Goal: Task Accomplishment & Management: Use online tool/utility

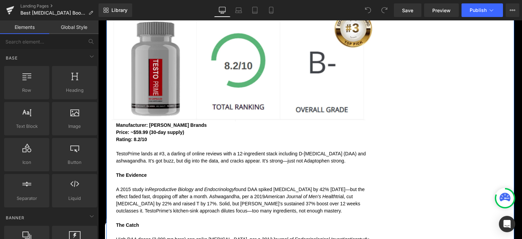
scroll to position [2943, 0]
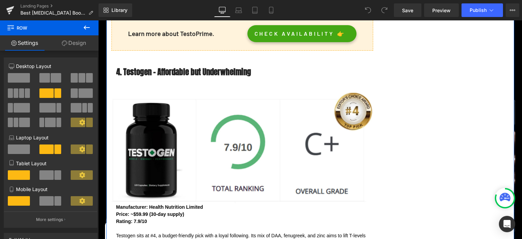
scroll to position [3087, 0]
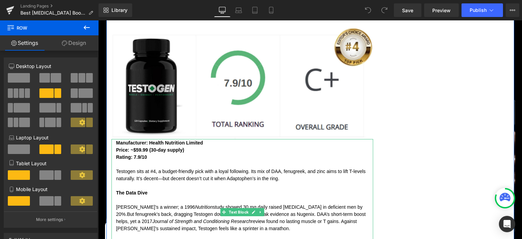
click at [125, 146] on div "Price : ~$59.99 (30-day supply) Rating : 7.9/10" at bounding box center [244, 153] width 257 height 14
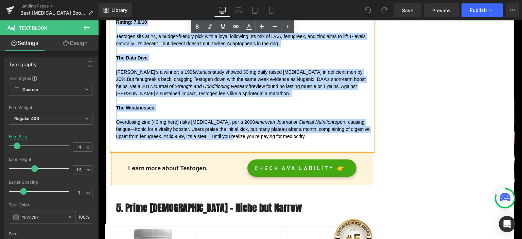
scroll to position [3233, 0]
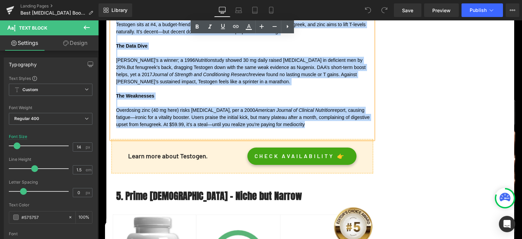
drag, startPoint x: 117, startPoint y: 97, endPoint x: 315, endPoint y: 80, distance: 198.9
click at [315, 80] on div "Manufacturer : Health Nutrition Limited Price : ~$59.99 (30-day supply) Rating …" at bounding box center [242, 65] width 262 height 147
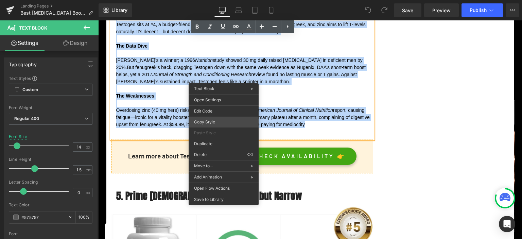
copy div "Manufacturer : Health Nutrition Limited Price : ~$59.99 (30-day supply) Rating …"
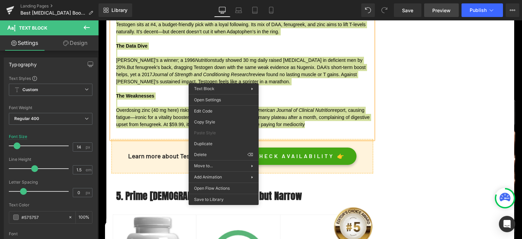
click at [439, 10] on span "Preview" at bounding box center [441, 10] width 18 height 7
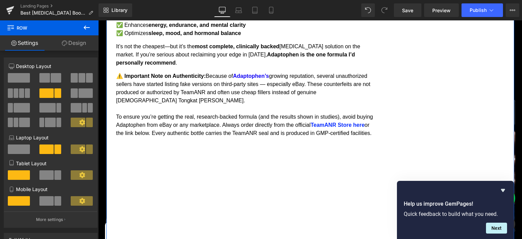
scroll to position [1690, 0]
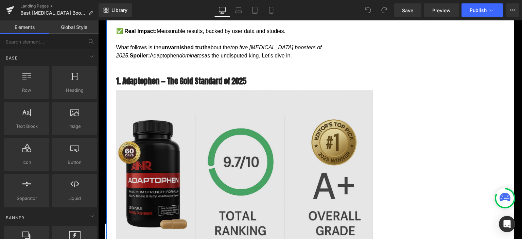
scroll to position [682, 0]
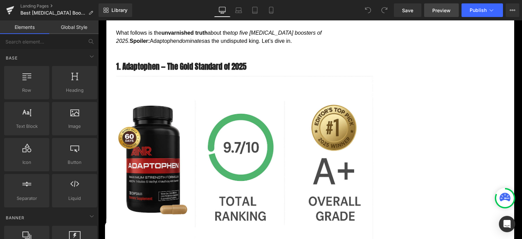
click at [437, 12] on span "Preview" at bounding box center [441, 10] width 18 height 7
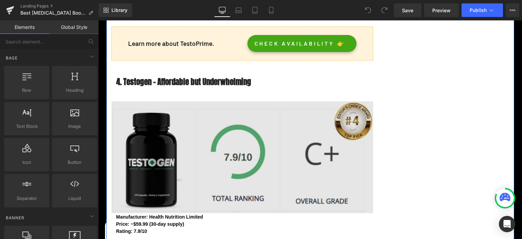
scroll to position [3015, 0]
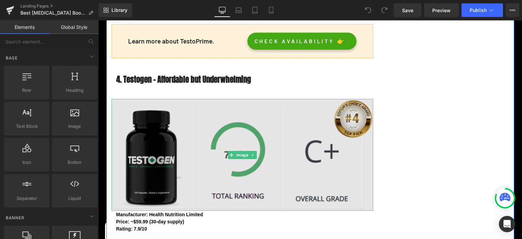
click at [182, 99] on img at bounding box center [242, 155] width 262 height 112
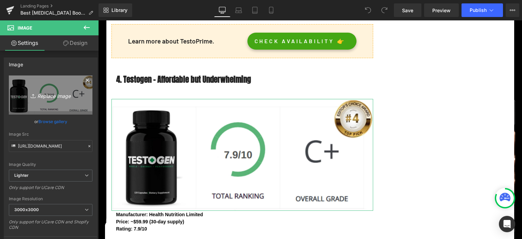
click at [53, 93] on icon "Replace Image" at bounding box center [50, 95] width 54 height 8
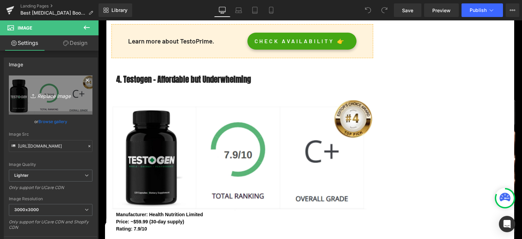
type input "C:\fakepath\mars4.jpg"
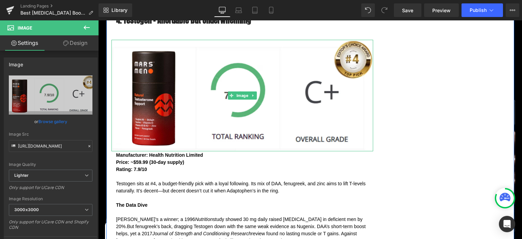
scroll to position [3087, 0]
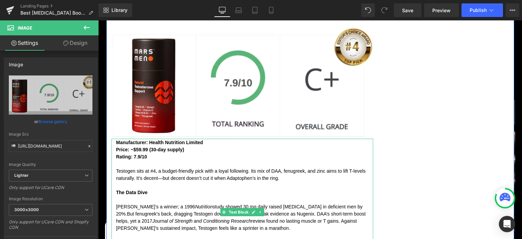
click at [119, 168] on span "Testogen sits at #4, a budget-friendly pick with a loyal following. Its mix of …" at bounding box center [240, 174] width 249 height 13
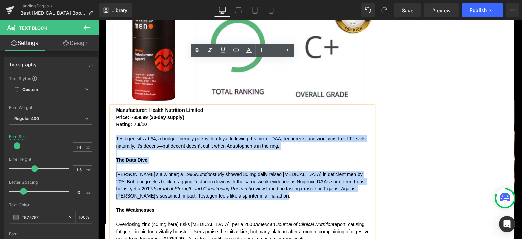
scroll to position [3121, 0]
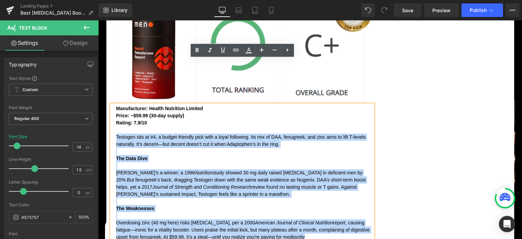
drag, startPoint x: 116, startPoint y: 124, endPoint x: 311, endPoint y: 193, distance: 206.8
click at [311, 193] on div "Price : ~$59.99 (30-day supply) Rating : 7.9/10 Testogen sits at #4, a budget-f…" at bounding box center [244, 176] width 257 height 128
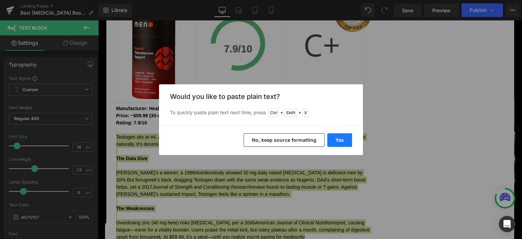
click at [338, 144] on button "Yes" at bounding box center [339, 140] width 25 height 14
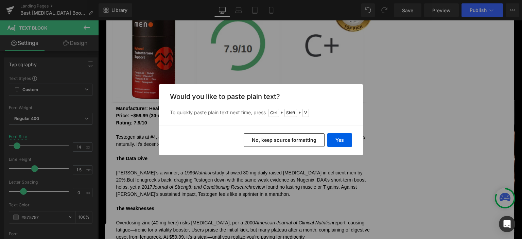
scroll to position [3127, 0]
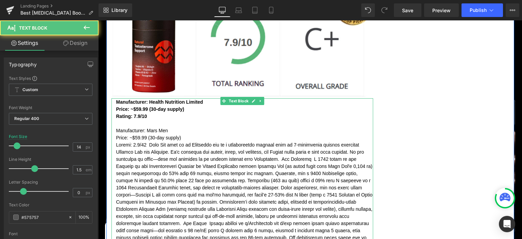
click at [148, 106] on div "Price : ~$59.99 (30-day supply) Rating : 7.9/10 Manufacturer: Mars Men Price: ~…" at bounding box center [244, 199] width 257 height 186
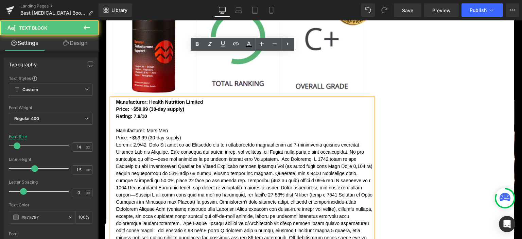
click at [149, 106] on div "Price : ~$59.99 (30-day supply) Rating : 7.9/10 Manufacturer: Mars Men Price: ~…" at bounding box center [244, 199] width 257 height 186
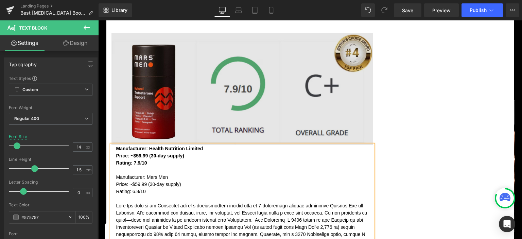
scroll to position [3055, 0]
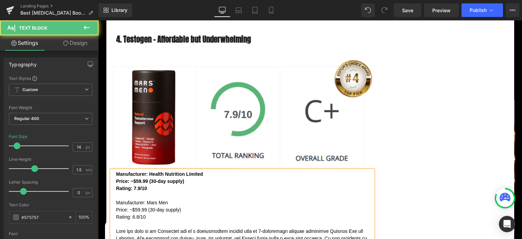
drag, startPoint x: 154, startPoint y: 144, endPoint x: 93, endPoint y: 124, distance: 63.4
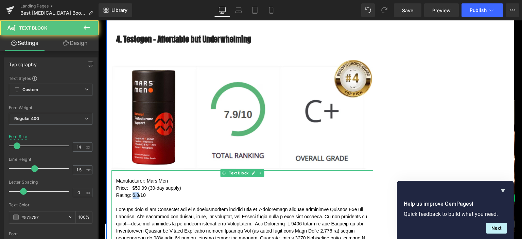
drag, startPoint x: 139, startPoint y: 150, endPoint x: 133, endPoint y: 151, distance: 6.1
click at [133, 170] on div "Manufacturer: Mars Men Price: ~$59.99 (30-day supply) Rating: 6.8/10" at bounding box center [244, 184] width 257 height 29
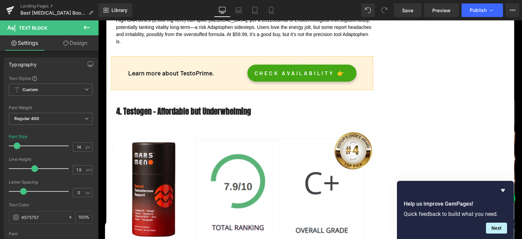
scroll to position [3019, 0]
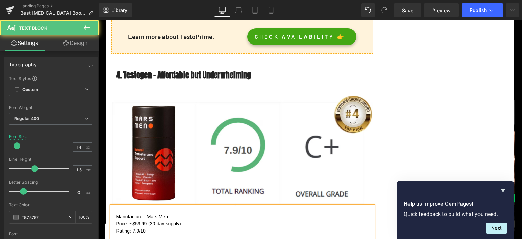
drag, startPoint x: 151, startPoint y: 187, endPoint x: 114, endPoint y: 169, distance: 40.6
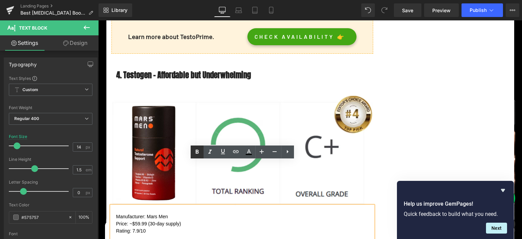
click at [198, 149] on icon at bounding box center [197, 152] width 8 height 8
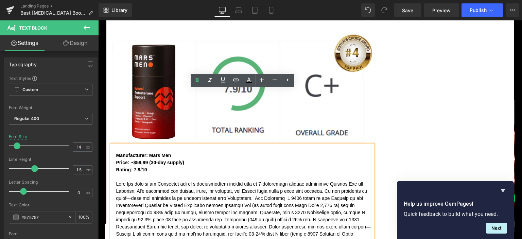
scroll to position [3091, 0]
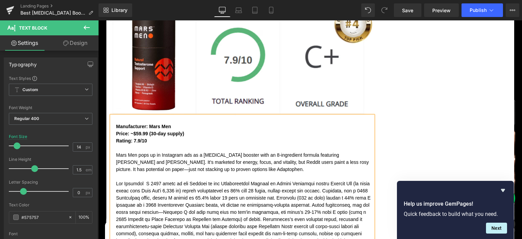
scroll to position [3127, 0]
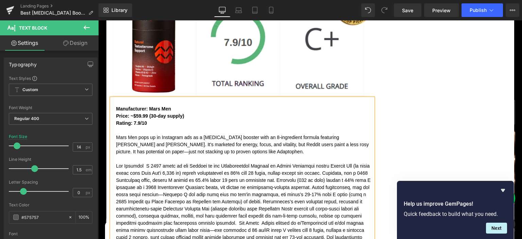
click at [148, 162] on div at bounding box center [244, 226] width 257 height 128
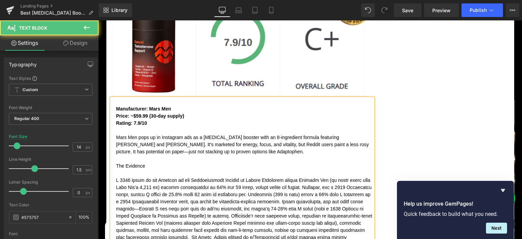
click at [124, 162] on div "The Evidence" at bounding box center [244, 165] width 257 height 7
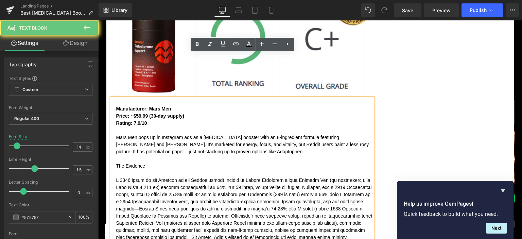
click at [124, 162] on div "The Evidence" at bounding box center [244, 165] width 257 height 7
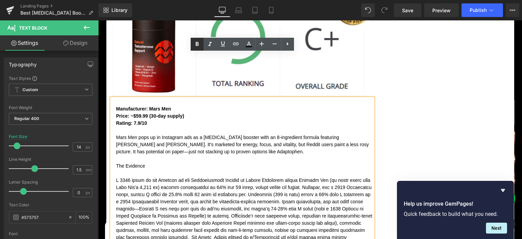
click at [197, 44] on icon at bounding box center [196, 44] width 3 height 4
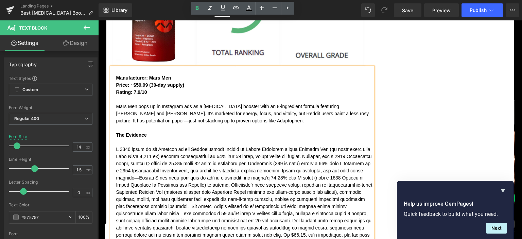
scroll to position [3163, 0]
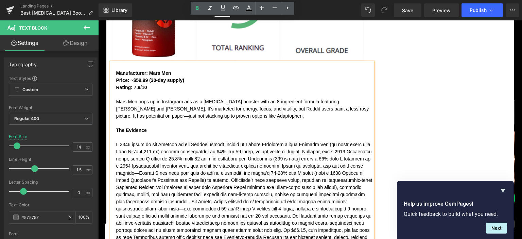
click at [153, 157] on div at bounding box center [244, 205] width 257 height 128
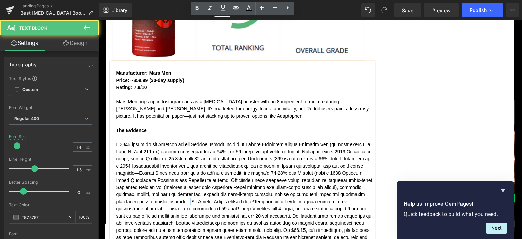
click at [155, 156] on div at bounding box center [244, 205] width 257 height 128
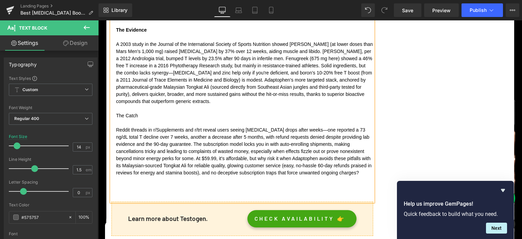
scroll to position [3271, 0]
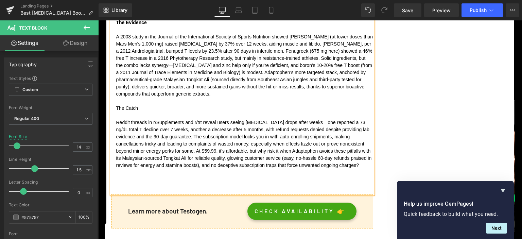
click at [158, 136] on div "Reddit threads in r/Supplements and r/trt reveal users seeing [MEDICAL_DATA] dr…" at bounding box center [244, 151] width 257 height 64
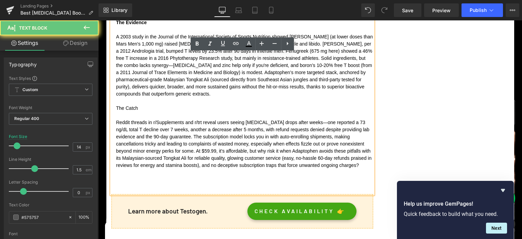
click at [156, 142] on div "Manufacturer: Mars Men Price: ~$59.99 (30-day supply) Rating: 7.9/10 Mars Men p…" at bounding box center [242, 74] width 262 height 239
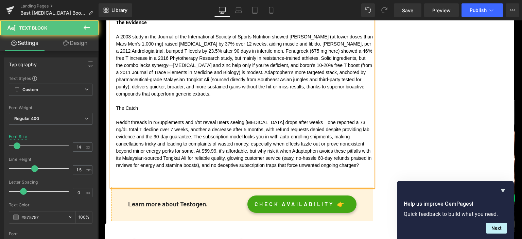
click at [151, 137] on div "Manufacturer: Mars Men Price: ~$59.99 (30-day supply) Rating: 7.9/10 Mars Men p…" at bounding box center [242, 71] width 262 height 232
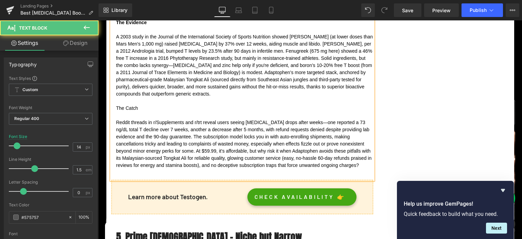
click at [127, 105] on div "The Catch" at bounding box center [244, 108] width 257 height 7
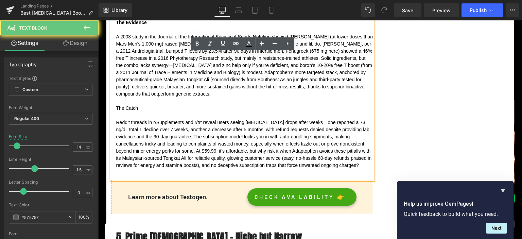
click at [127, 105] on div "The Catch" at bounding box center [244, 108] width 257 height 7
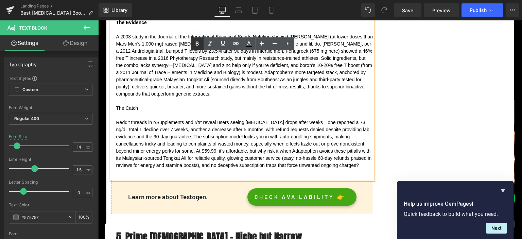
click at [199, 42] on icon at bounding box center [197, 44] width 8 height 8
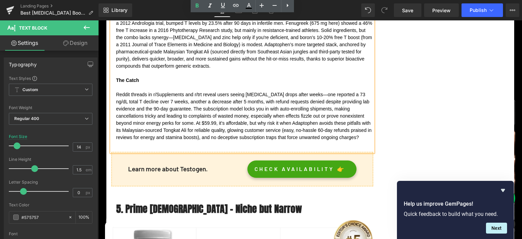
scroll to position [3307, 0]
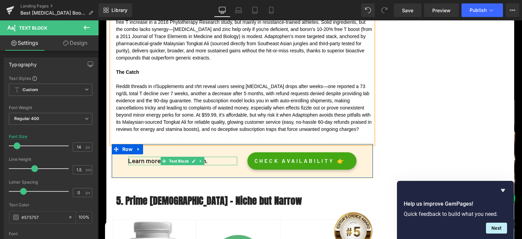
click at [212, 157] on p "Learn more about Testogen." at bounding box center [182, 161] width 109 height 8
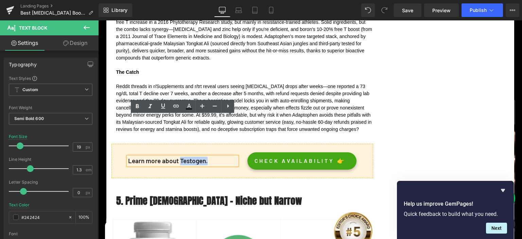
drag, startPoint x: 212, startPoint y: 120, endPoint x: 188, endPoint y: 120, distance: 24.8
click at [188, 157] on p "Learn more about Testogen." at bounding box center [182, 161] width 109 height 8
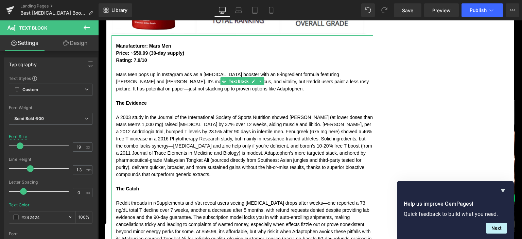
scroll to position [3199, 0]
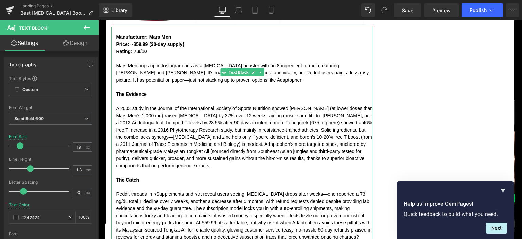
click at [208, 201] on div "Manufacturer: Mars Men Price: ~$59.99 (30-day supply) Rating: 7.9/10 Mars Men p…" at bounding box center [242, 139] width 262 height 225
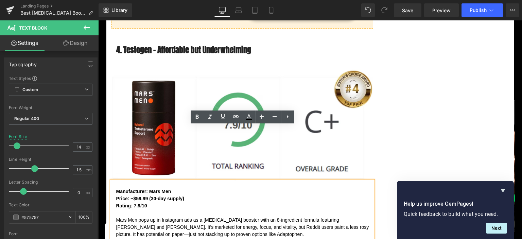
scroll to position [2983, 0]
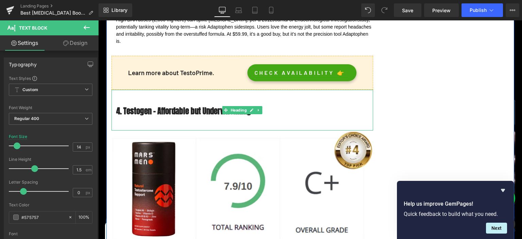
click at [153, 106] on h3 "4. Testogen – Affordable but Underwhelming" at bounding box center [244, 116] width 257 height 20
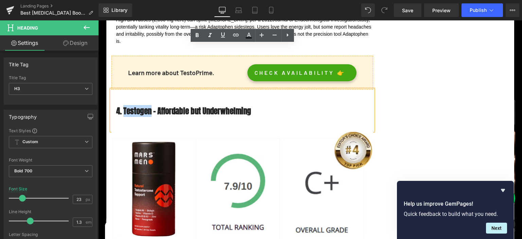
drag, startPoint x: 154, startPoint y: 67, endPoint x: 125, endPoint y: 67, distance: 28.6
click at [125, 106] on h3 "4. Testogen – Affordable but Underwhelming" at bounding box center [244, 116] width 257 height 20
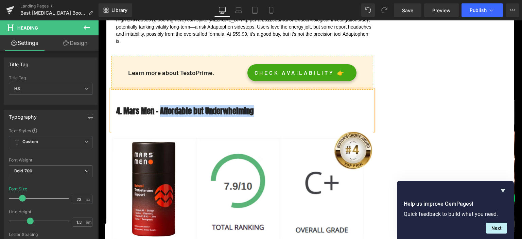
drag, startPoint x: 163, startPoint y: 63, endPoint x: 291, endPoint y: 66, distance: 128.2
click at [291, 106] on h3 "4. Mars Men – Affordable but Underwhelming" at bounding box center [244, 116] width 257 height 20
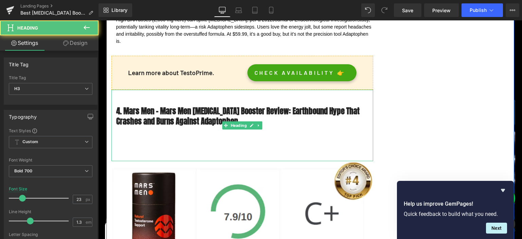
click at [294, 106] on h3 "4. Mars Men – Mars Men [MEDICAL_DATA] Booster Review: Earthbound Hype That Cras…" at bounding box center [244, 131] width 257 height 51
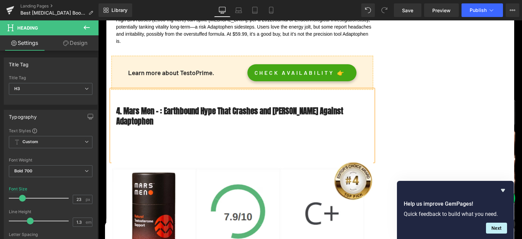
click at [168, 106] on h3 "4. Mars Men – : Earthbound Hype That Crashes and [PERSON_NAME] Against Adaptoph…" at bounding box center [244, 131] width 257 height 51
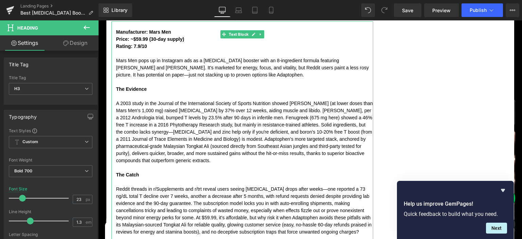
scroll to position [3234, 0]
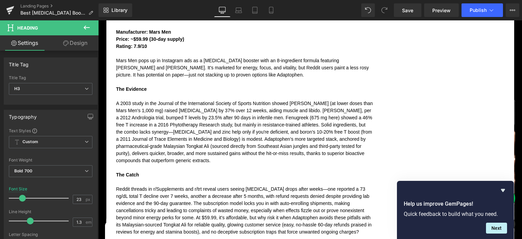
click at [273, 214] on div "Rendering Content" at bounding box center [261, 211] width 42 height 7
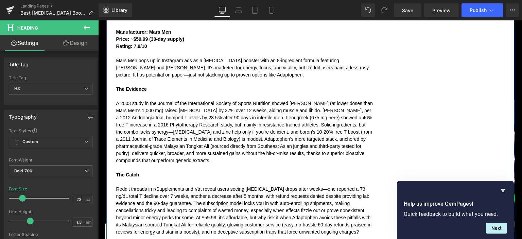
drag, startPoint x: 291, startPoint y: 209, endPoint x: 286, endPoint y: 209, distance: 5.5
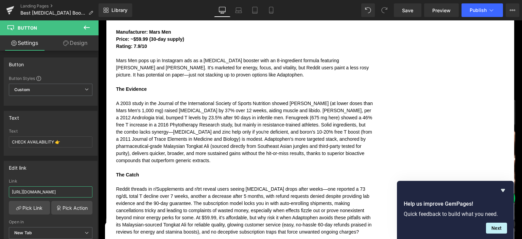
scroll to position [0, 1413]
drag, startPoint x: 64, startPoint y: 191, endPoint x: 386, endPoint y: 209, distance: 323.0
click at [92, 197] on input "[URL][DOMAIN_NAME]" at bounding box center [51, 191] width 84 height 11
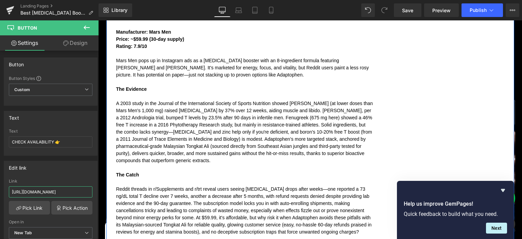
type input "[URL][DOMAIN_NAME]"
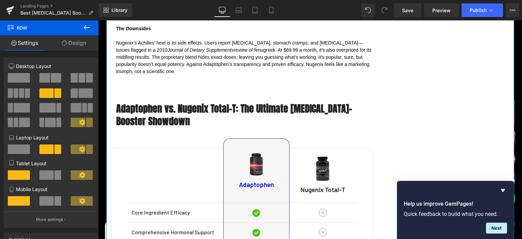
scroll to position [2230, 0]
